Goal: Task Accomplishment & Management: Manage account settings

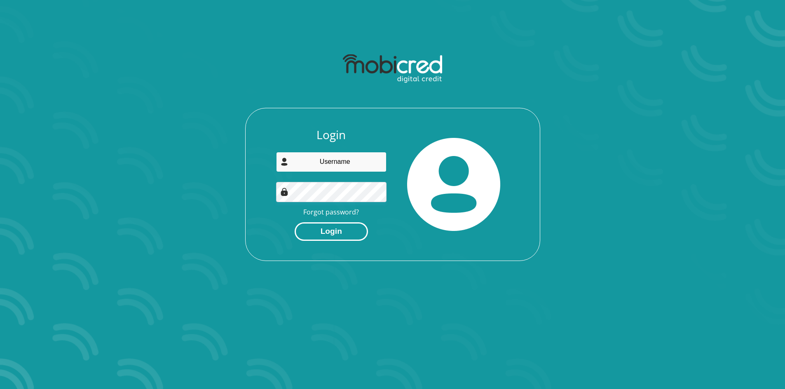
type input "[EMAIL_ADDRESS][DOMAIN_NAME]"
click at [322, 226] on button "Login" at bounding box center [330, 231] width 73 height 19
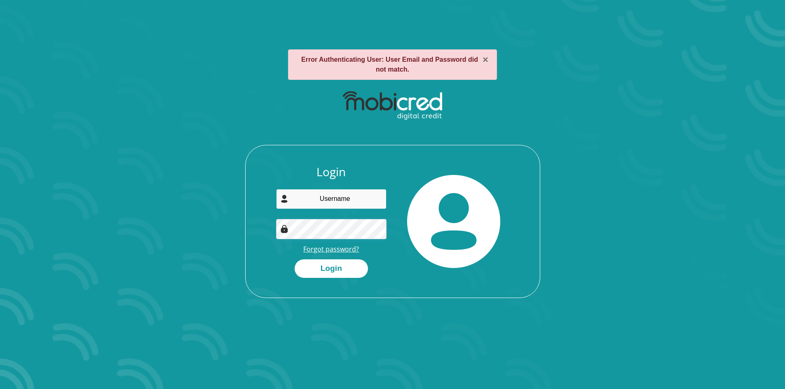
type input "[EMAIL_ADDRESS][DOMAIN_NAME]"
click at [328, 252] on link "Forgot password?" at bounding box center [331, 249] width 56 height 9
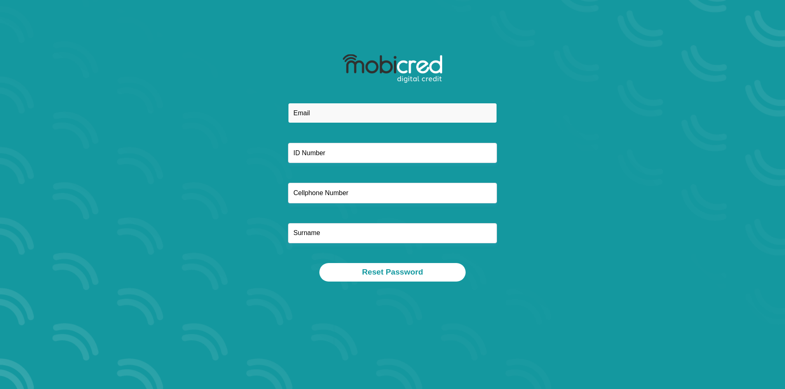
click at [304, 117] on input "email" at bounding box center [392, 113] width 209 height 20
type input "[EMAIL_ADDRESS][DOMAIN_NAME]"
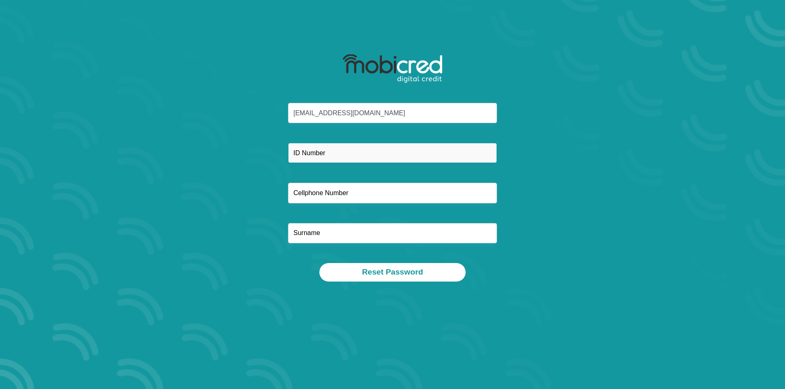
click at [308, 150] on input "text" at bounding box center [392, 153] width 209 height 20
type input "9109020834081"
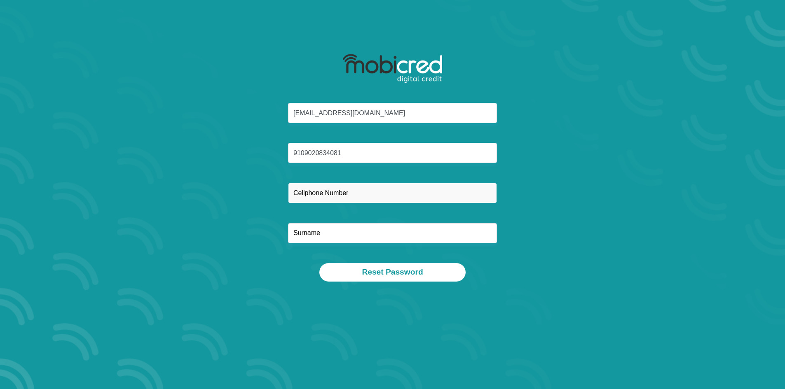
click at [310, 190] on input "text" at bounding box center [392, 193] width 209 height 20
type input "0671012628"
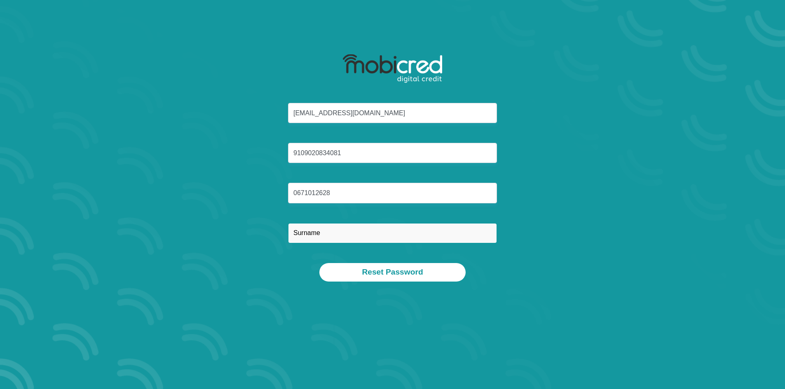
click at [321, 227] on input "text" at bounding box center [392, 233] width 209 height 20
type input "mokgatle"
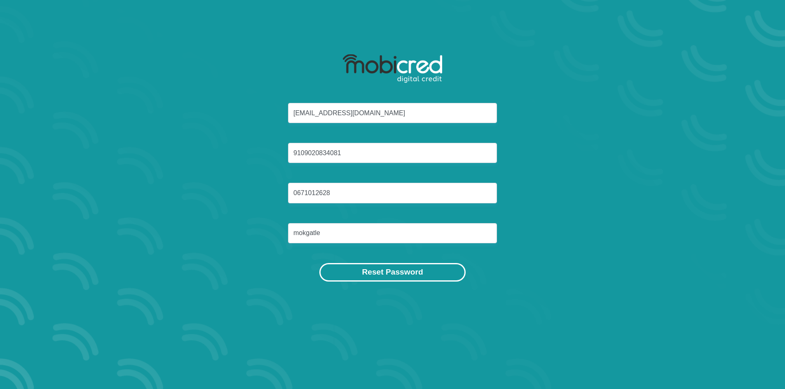
click at [382, 269] on button "Reset Password" at bounding box center [392, 272] width 146 height 19
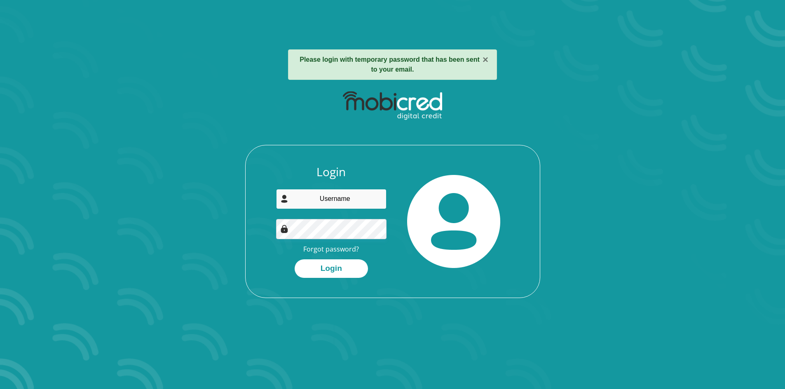
type input "[EMAIL_ADDRESS][DOMAIN_NAME]"
click at [308, 264] on button "Login" at bounding box center [330, 268] width 73 height 19
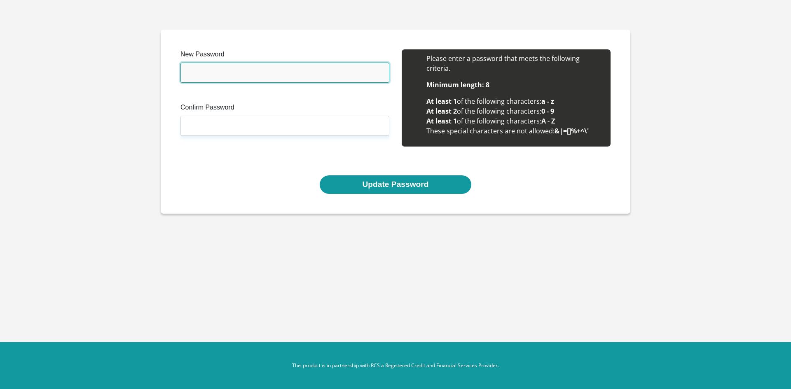
click at [222, 74] on input "New Password" at bounding box center [284, 73] width 209 height 20
type input "Themba@2024"
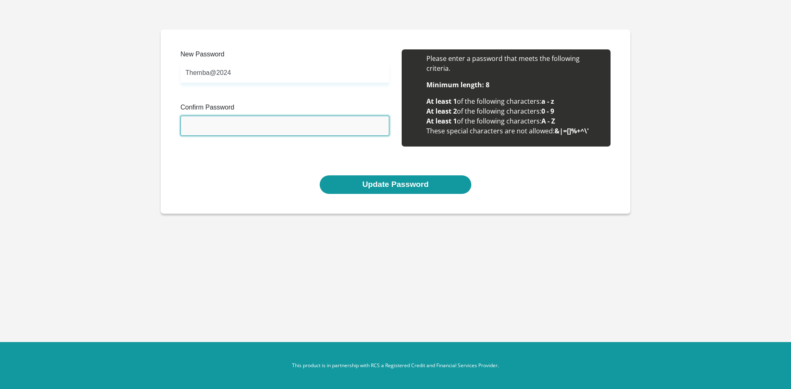
click at [227, 126] on input "Confirm Password" at bounding box center [284, 126] width 209 height 20
type input "Themba@2024"
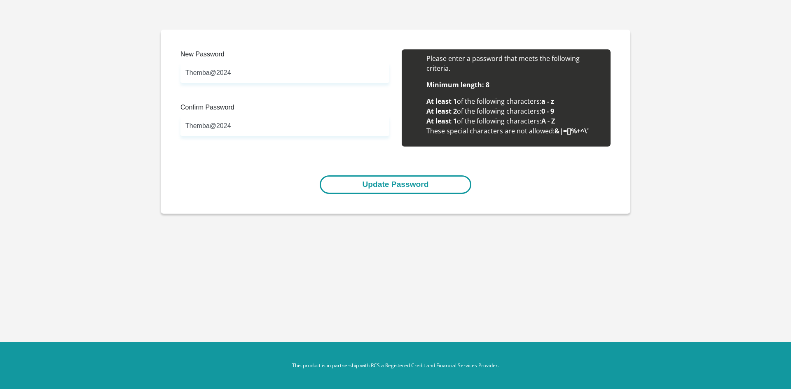
click at [374, 182] on button "Update Password" at bounding box center [395, 184] width 151 height 19
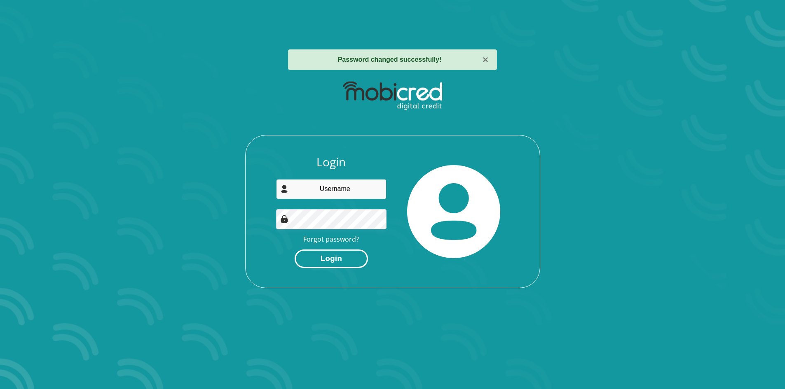
type input "[EMAIL_ADDRESS][DOMAIN_NAME]"
click at [336, 261] on button "Login" at bounding box center [330, 259] width 73 height 19
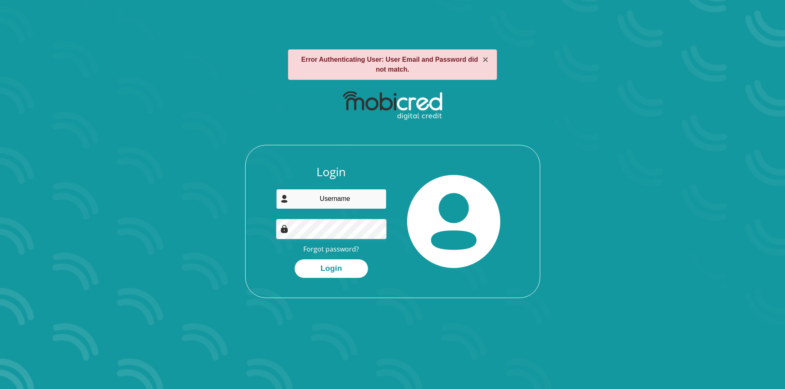
type input "[EMAIL_ADDRESS][DOMAIN_NAME]"
click at [305, 269] on button "Login" at bounding box center [330, 268] width 73 height 19
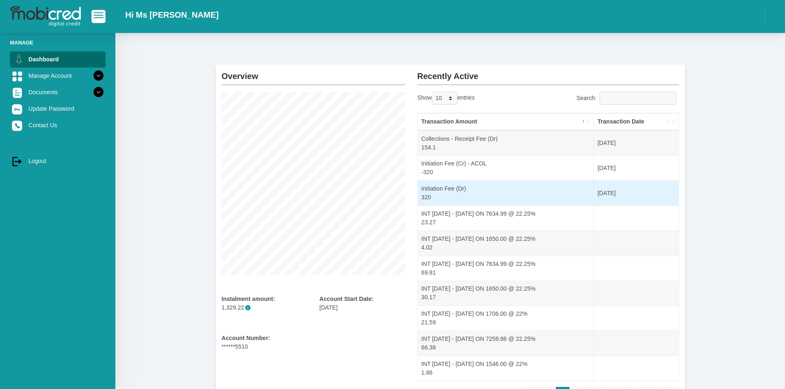
scroll to position [12, 0]
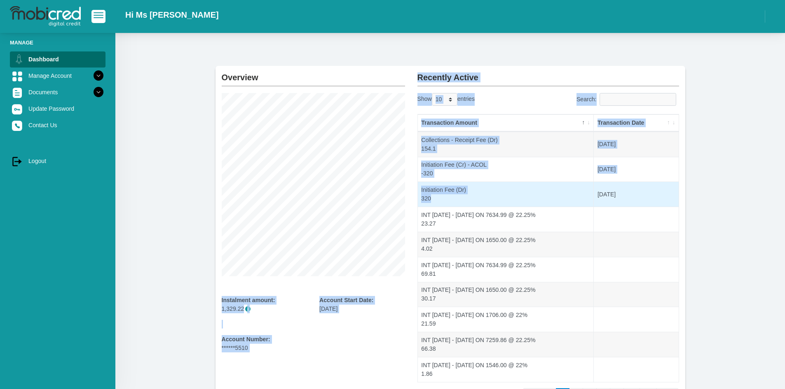
click at [289, 178] on div "Overview Instalment amount: 1,329.22 i Account Start Date: [DATE] Account Numbe…" at bounding box center [450, 235] width 470 height 338
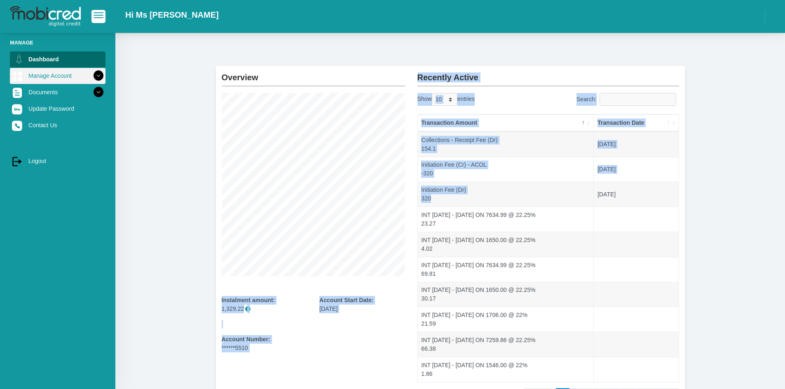
click at [75, 76] on link "Manage Account" at bounding box center [58, 76] width 96 height 16
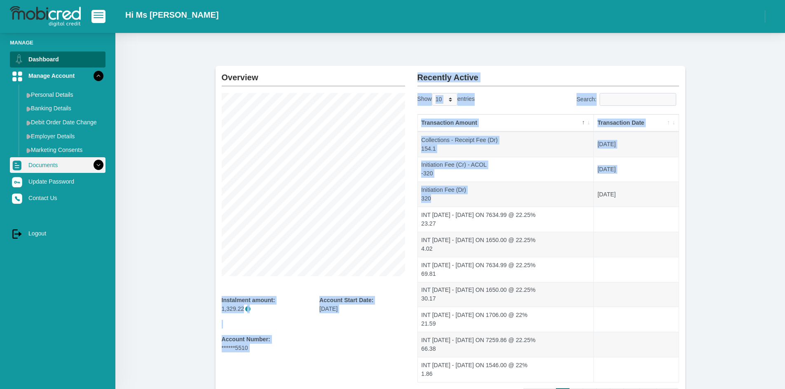
click at [81, 163] on link "Documents" at bounding box center [58, 165] width 96 height 16
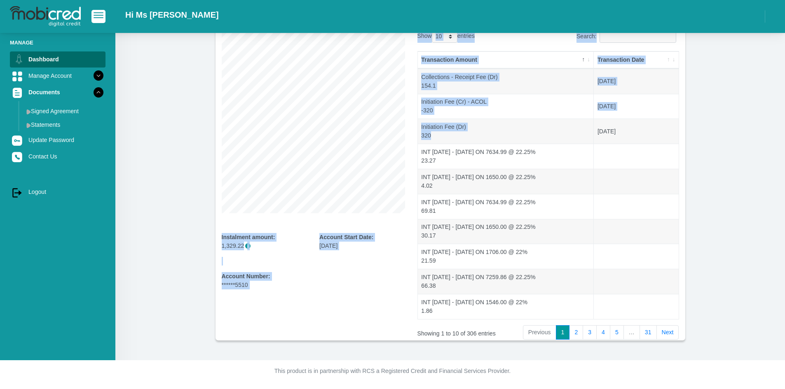
scroll to position [0, 0]
